Goal: Task Accomplishment & Management: Manage account settings

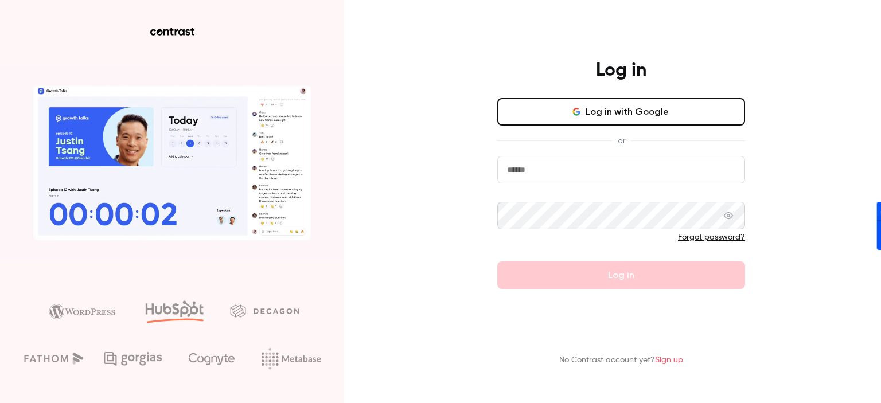
click at [642, 116] on button "Log in with Google" at bounding box center [621, 112] width 248 height 28
